Goal: Task Accomplishment & Management: Use online tool/utility

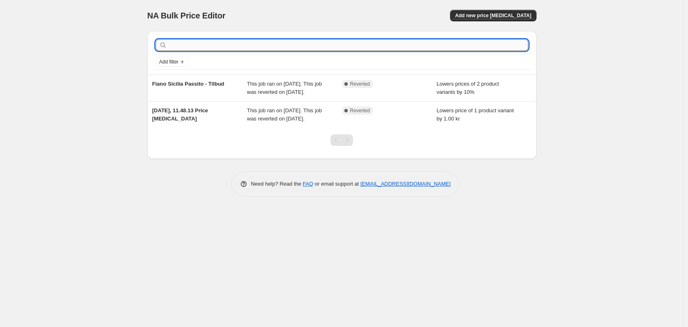
click at [211, 41] on input "text" at bounding box center [349, 44] width 360 height 11
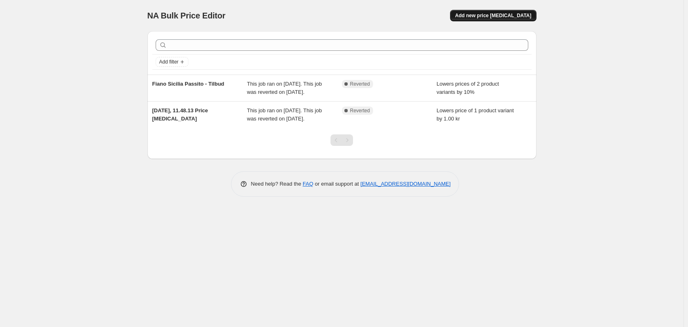
click at [512, 11] on button "Add new price [MEDICAL_DATA]" at bounding box center [493, 15] width 86 height 11
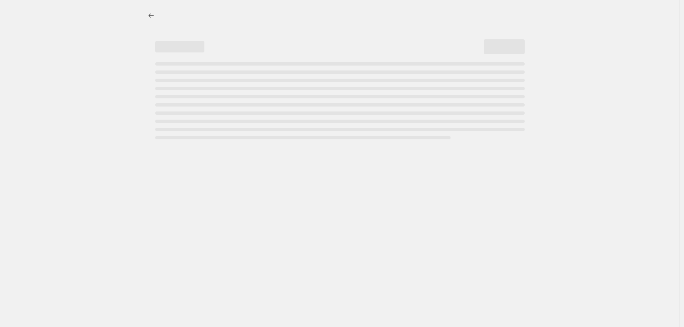
select select "percentage"
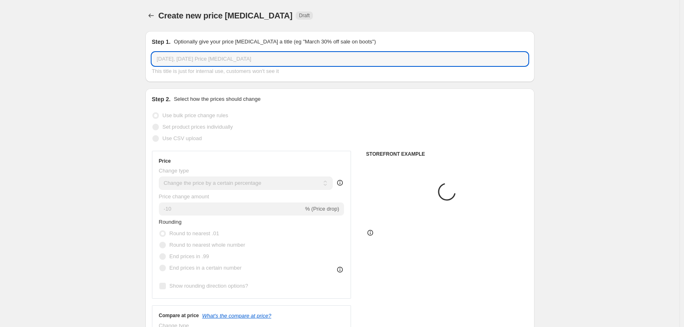
click at [239, 56] on input "[DATE], [DATE] Price [MEDICAL_DATA]" at bounding box center [340, 58] width 376 height 13
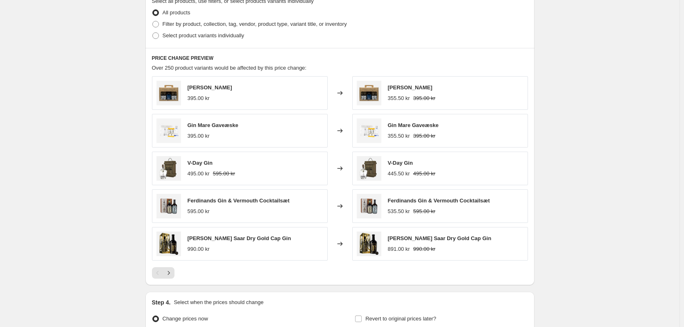
scroll to position [491, 0]
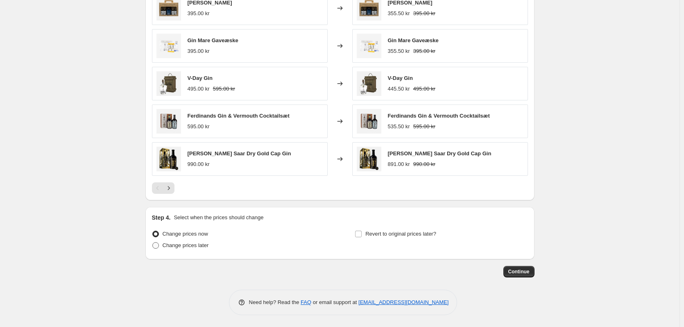
type input "16. sep. 2025, 09.13.37 Price changteste job"
click at [201, 247] on span "Change prices later" at bounding box center [186, 245] width 46 height 6
click at [153, 242] on input "Change prices later" at bounding box center [152, 242] width 0 height 0
radio input "true"
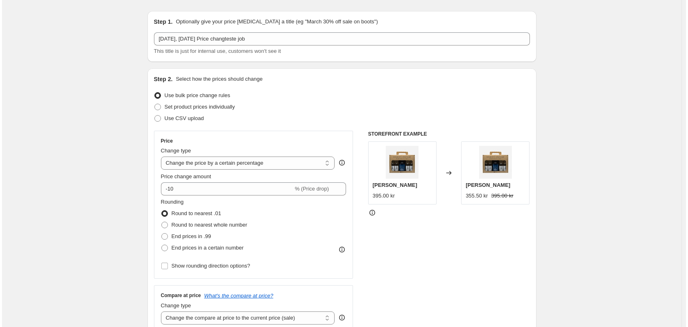
scroll to position [0, 0]
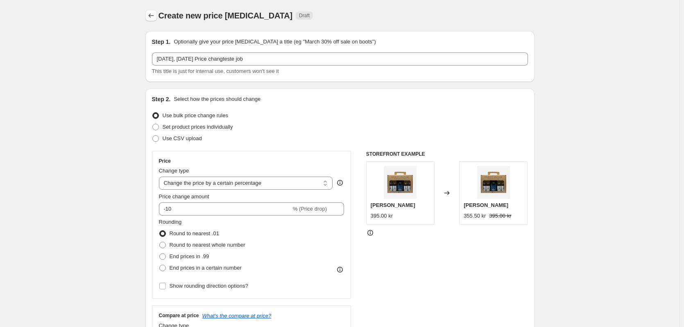
click at [150, 16] on icon "Price change jobs" at bounding box center [151, 15] width 8 height 8
